Goal: Information Seeking & Learning: Check status

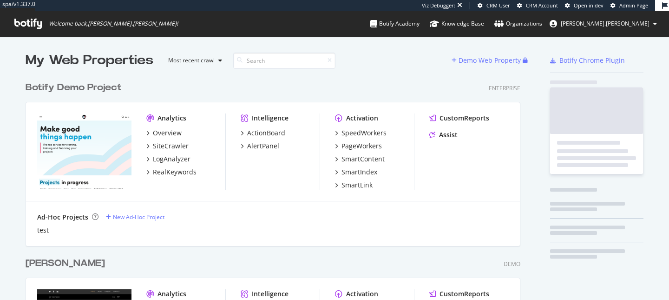
scroll to position [300, 669]
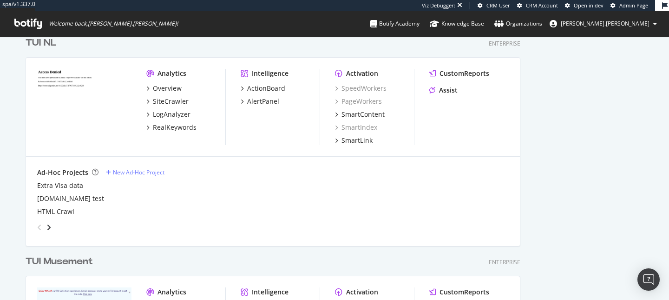
scroll to position [2081, 0]
click at [169, 100] on div "SiteCrawler" at bounding box center [171, 100] width 36 height 9
